Goal: Information Seeking & Learning: Learn about a topic

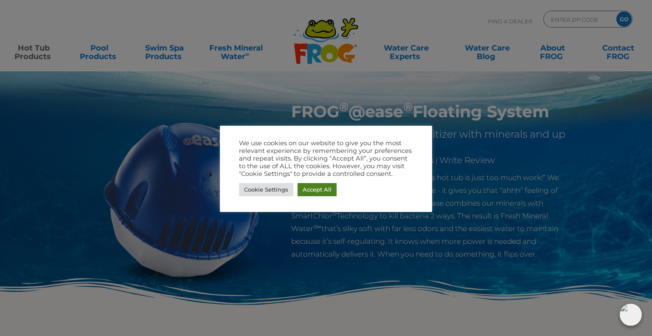
click at [312, 189] on link "Accept All" at bounding box center [317, 189] width 39 height 13
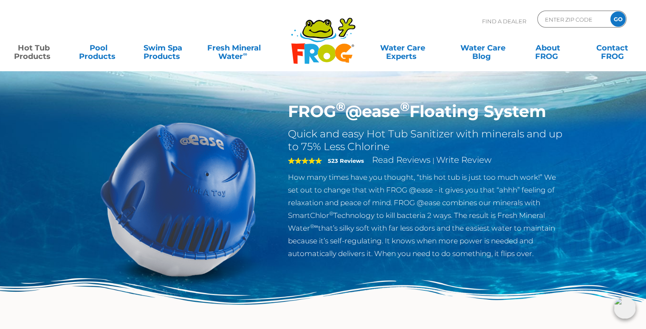
click at [39, 51] on link "Hot Tub Products" at bounding box center [33, 47] width 50 height 17
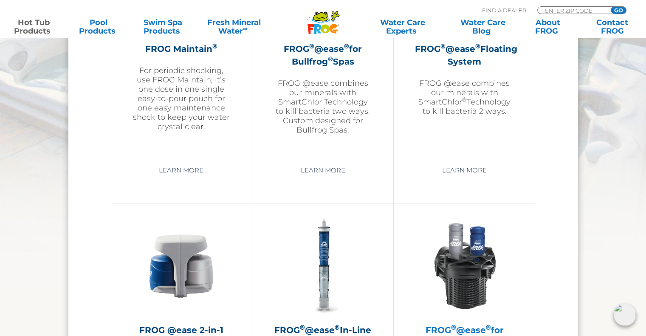
scroll to position [976, 0]
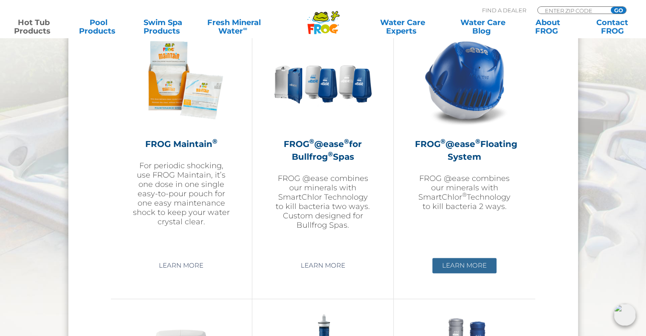
click at [475, 262] on link "Learn More" at bounding box center [464, 265] width 64 height 15
click at [481, 262] on link "Learn More" at bounding box center [464, 265] width 64 height 15
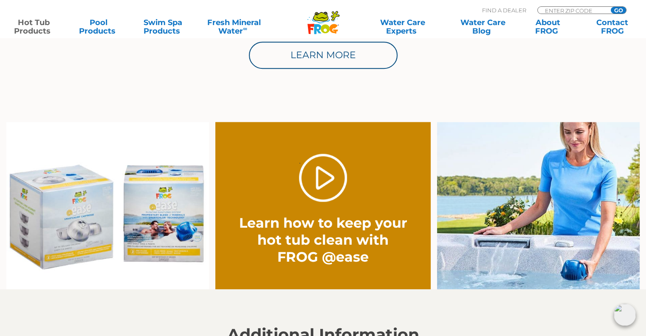
scroll to position [637, 0]
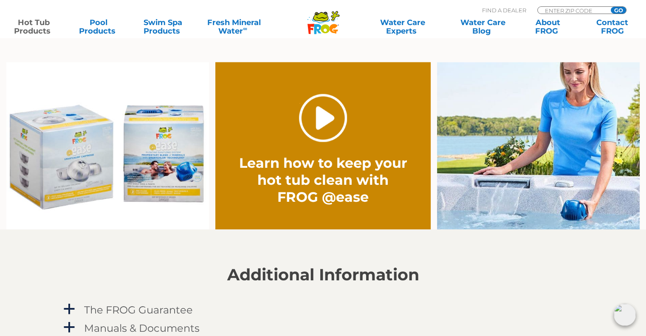
click at [322, 118] on link "." at bounding box center [323, 118] width 48 height 48
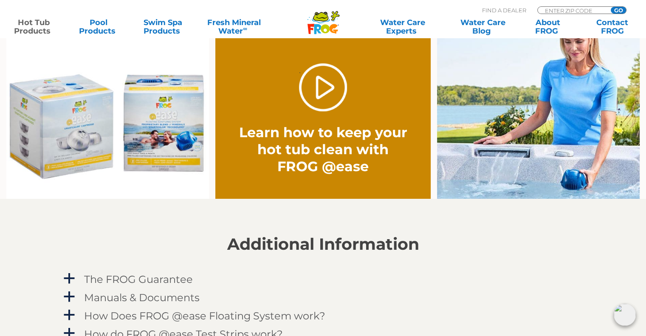
scroll to position [807, 0]
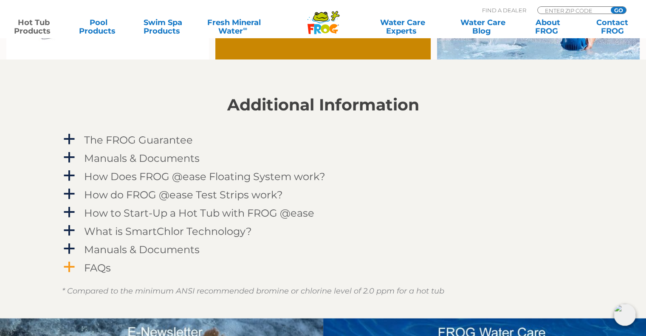
click at [68, 265] on span "a" at bounding box center [69, 267] width 13 height 13
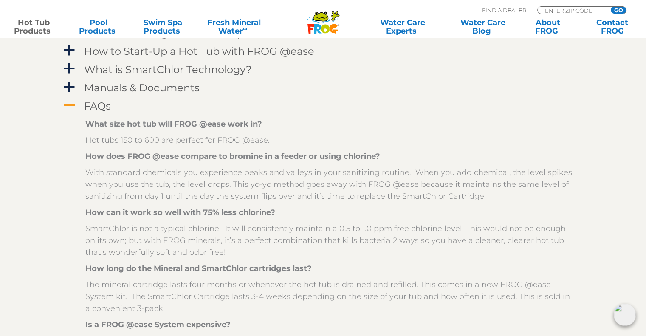
scroll to position [976, 0]
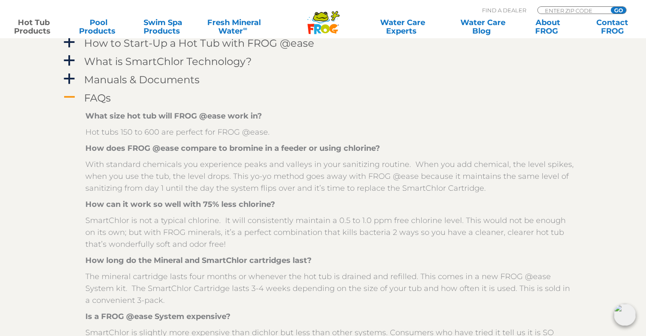
click at [624, 316] on img at bounding box center [624, 315] width 22 height 22
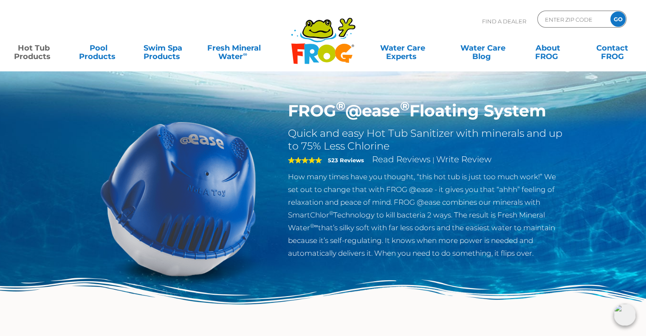
scroll to position [0, 0]
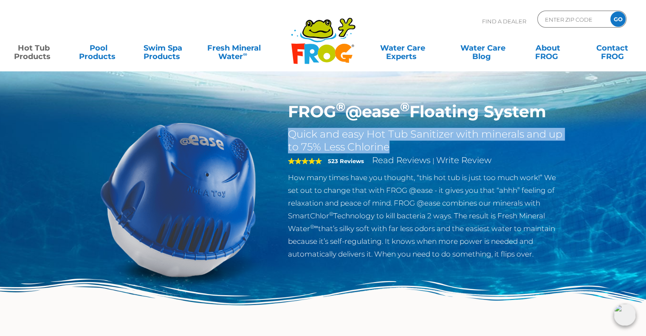
drag, startPoint x: 404, startPoint y: 146, endPoint x: 289, endPoint y: 126, distance: 116.3
click at [289, 126] on div "FROG ® @ease ® Floating System Quick and easy Hot Tub Sanitizer with minerals a…" at bounding box center [426, 181] width 277 height 158
copy h2 "Quick and easy Hot Tub Sanitizer with minerals and up to 75% Less Chlorine"
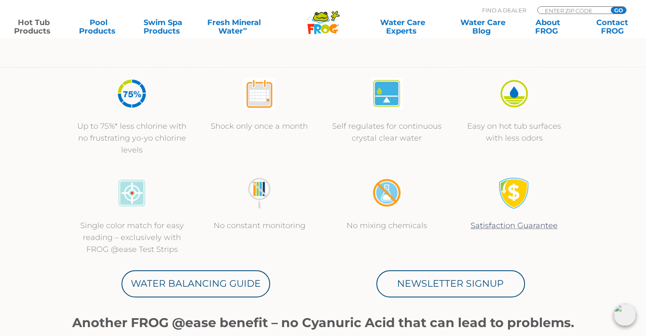
scroll to position [297, 0]
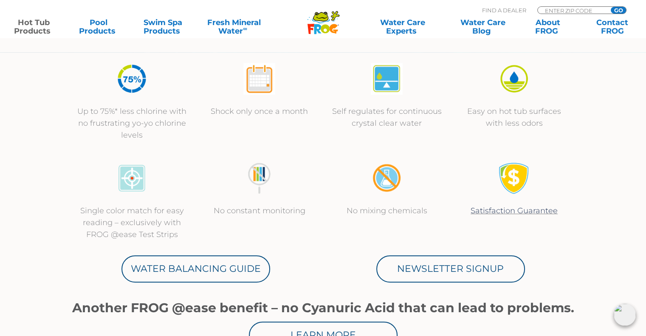
click at [254, 81] on img at bounding box center [259, 79] width 32 height 32
click at [251, 82] on img at bounding box center [259, 79] width 32 height 32
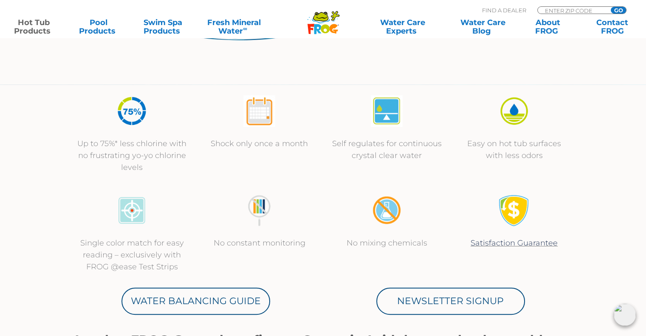
scroll to position [255, 0]
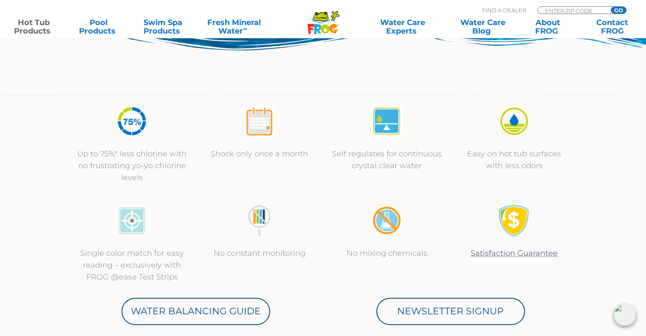
click at [267, 132] on img at bounding box center [259, 121] width 32 height 32
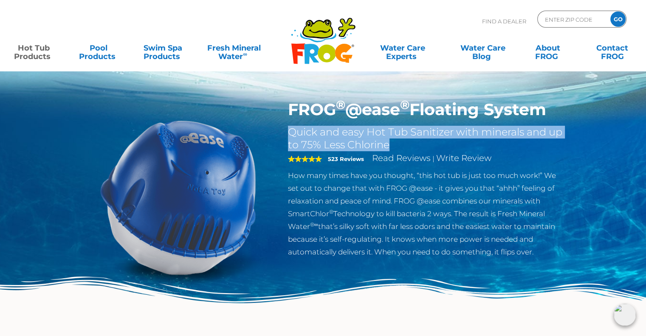
scroll to position [0, 0]
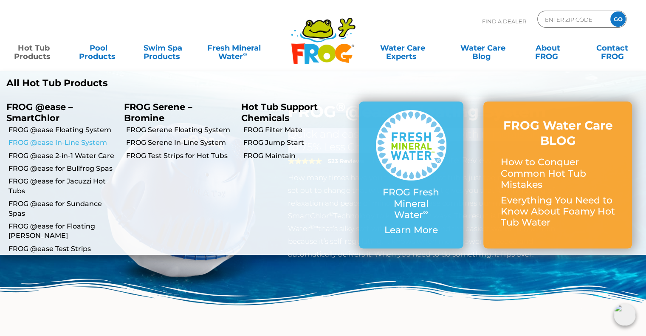
click at [63, 141] on link "FROG @ease In-Line System" at bounding box center [62, 142] width 109 height 9
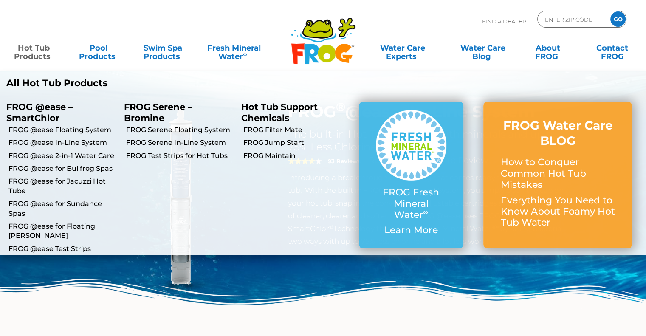
click at [36, 51] on link "Hot Tub Products" at bounding box center [33, 47] width 50 height 17
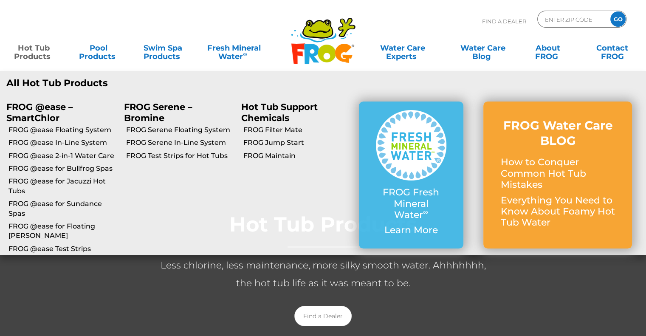
click at [38, 52] on link "Hot Tub Products" at bounding box center [33, 47] width 50 height 17
click at [64, 131] on link "FROG @ease Floating System" at bounding box center [62, 129] width 109 height 9
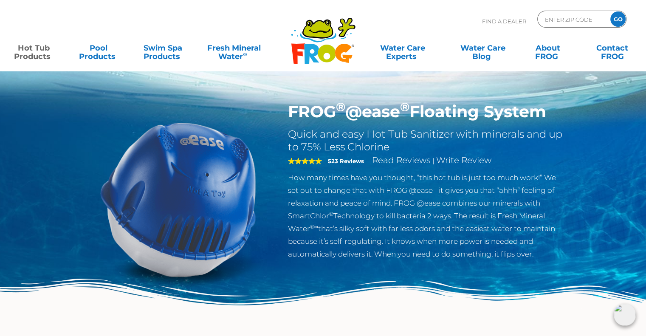
click at [622, 317] on img at bounding box center [624, 315] width 22 height 22
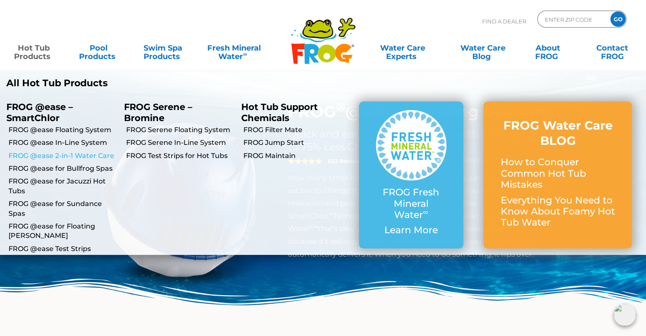
click at [82, 155] on link "FROG @ease 2-in-1 Water Care" at bounding box center [62, 155] width 109 height 9
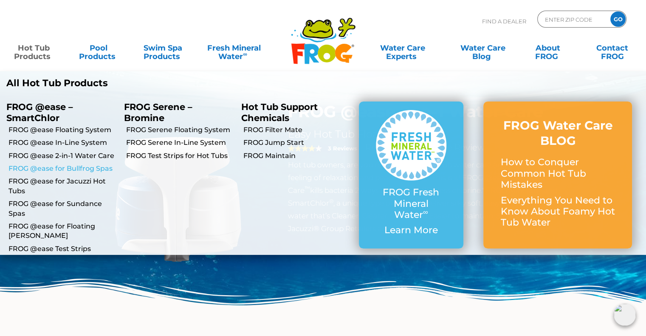
click at [78, 171] on link "FROG @ease for Bullfrog Spas" at bounding box center [62, 168] width 109 height 9
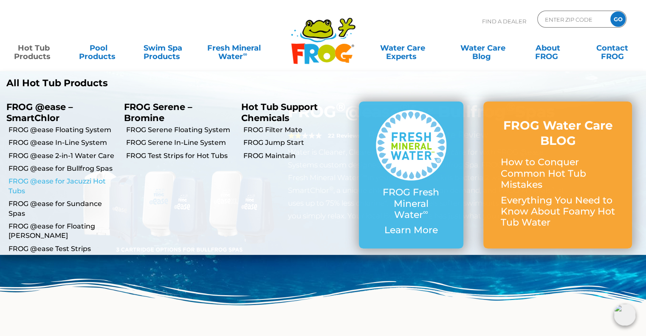
click at [75, 182] on link "FROG @ease for Jacuzzi Hot Tubs" at bounding box center [62, 186] width 109 height 19
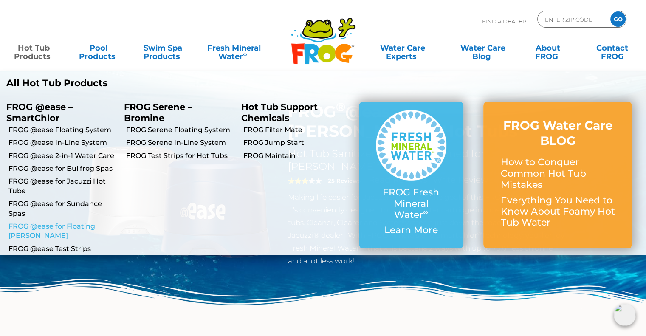
click at [80, 224] on link "FROG @ease for Floating Weir" at bounding box center [62, 231] width 109 height 19
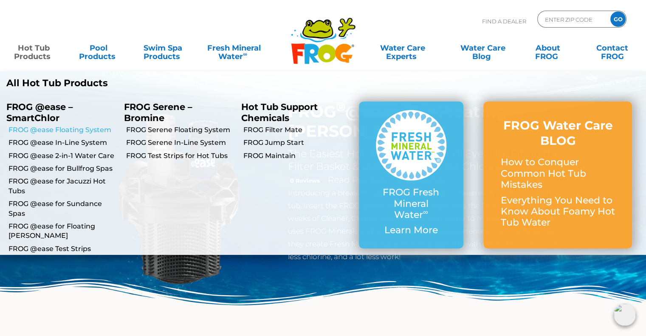
click at [32, 132] on link "FROG @ease Floating System" at bounding box center [62, 129] width 109 height 9
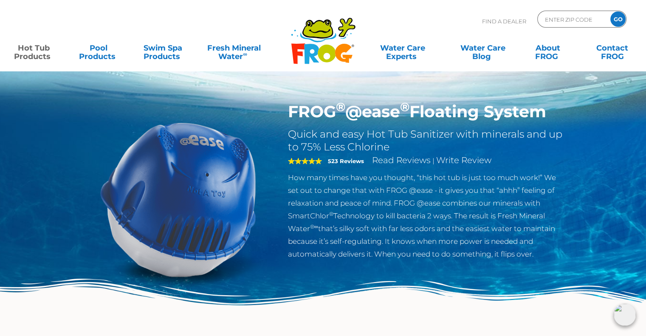
click at [625, 315] on img at bounding box center [624, 315] width 22 height 22
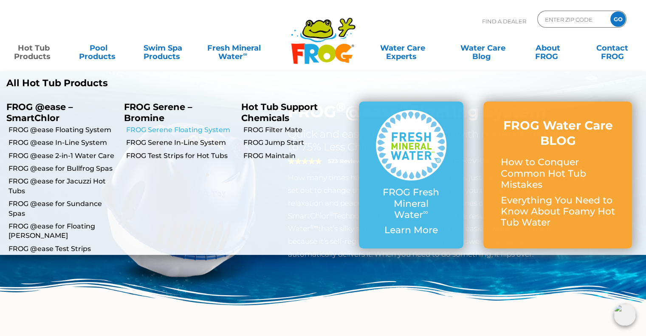
click at [167, 131] on link "FROG Serene Floating System" at bounding box center [180, 129] width 109 height 9
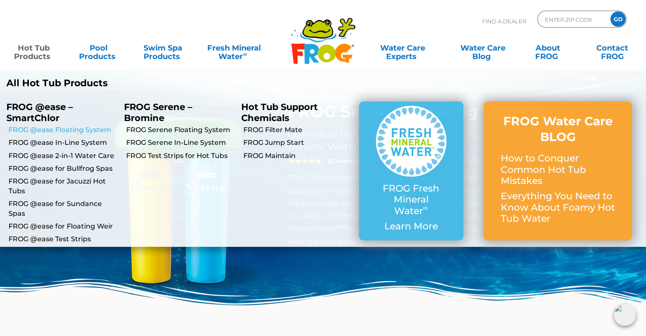
click at [56, 129] on link "FROG @ease Floating System" at bounding box center [62, 129] width 109 height 9
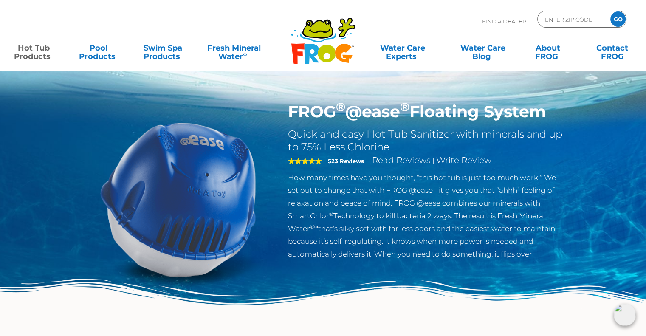
click at [627, 316] on img at bounding box center [624, 315] width 22 height 22
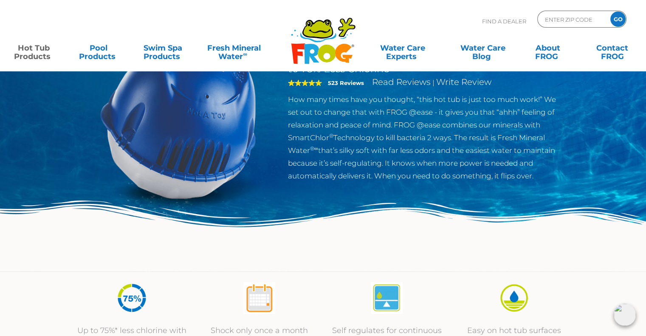
scroll to position [127, 0]
